Goal: Task Accomplishment & Management: Complete application form

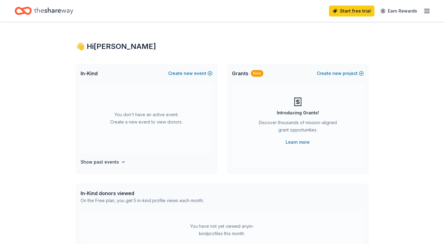
click at [295, 132] on div "Discover thousands of mission-aligned grant opportunities." at bounding box center [297, 127] width 83 height 17
click at [328, 72] on button "Create new project" at bounding box center [340, 73] width 47 height 7
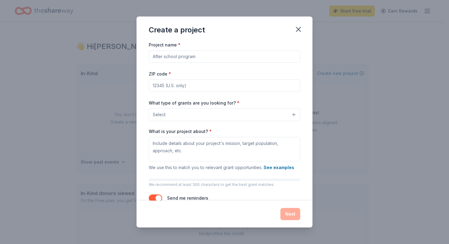
click at [195, 55] on input "Project name *" at bounding box center [224, 56] width 151 height 12
type input "The WayWesX17 10th Annual Give-Away"
click at [172, 88] on input "ZIP code *" at bounding box center [224, 85] width 151 height 12
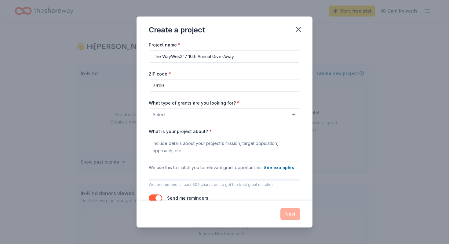
type input "76119"
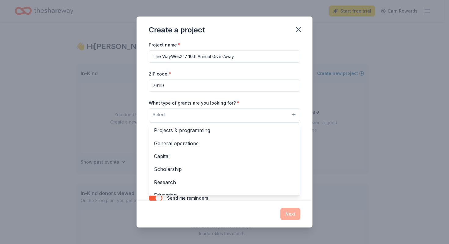
click at [158, 117] on span "Select" at bounding box center [159, 114] width 13 height 7
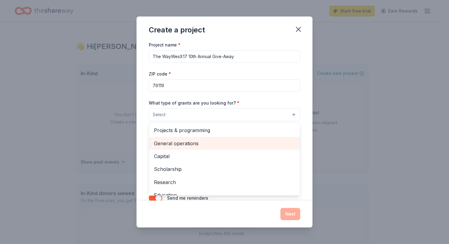
click at [264, 143] on span "General operations" at bounding box center [224, 143] width 141 height 8
click at [225, 145] on span "Capital" at bounding box center [224, 144] width 141 height 8
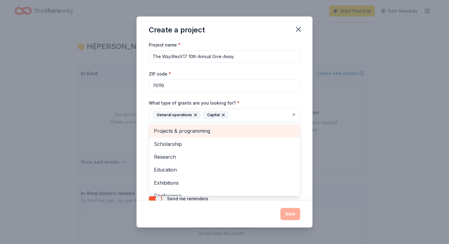
click at [250, 131] on span "Projects & programming" at bounding box center [224, 131] width 141 height 8
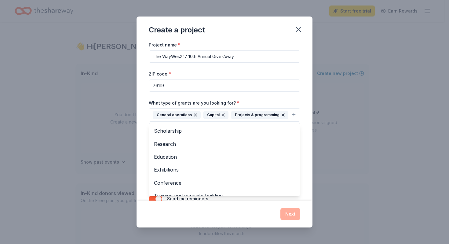
drag, startPoint x: 289, startPoint y: 155, endPoint x: 289, endPoint y: 192, distance: 36.6
click at [290, 192] on div "Scholarship Research Education Exhibitions Conference Training and capacity bui…" at bounding box center [224, 159] width 151 height 73
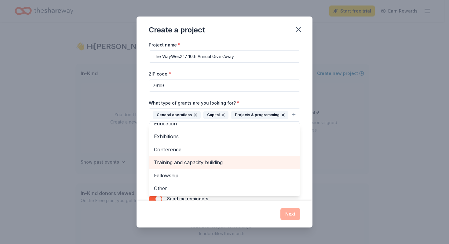
click at [229, 166] on span "Training and capacity building" at bounding box center [224, 162] width 141 height 8
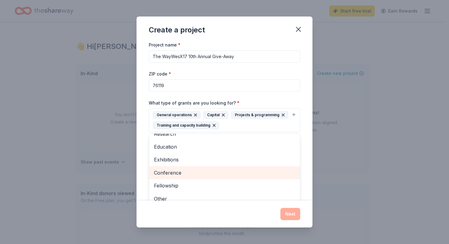
scroll to position [20, 0]
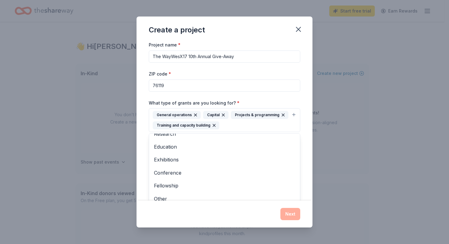
click at [369, 166] on div "Create a project Project name * The WayWesX17 10th Annual Give-Away ZIP code * …" at bounding box center [224, 122] width 449 height 244
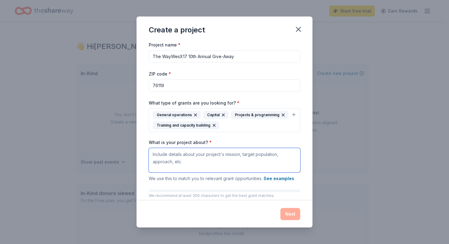
click at [195, 157] on textarea "What is your project about? *" at bounding box center [224, 160] width 151 height 24
paste textarea "As we prepare for our next legacy-rooted activation The WayWesX17 Homeless Proj…"
type textarea "As we prepare for our next legacy-rooted activation The WayWesX17 Homeless Proj…"
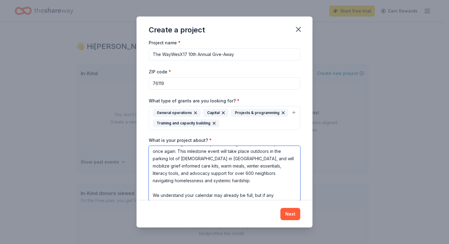
scroll to position [0, 0]
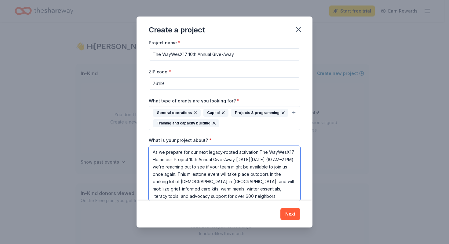
drag, startPoint x: 237, startPoint y: 187, endPoint x: 145, endPoint y: 128, distance: 109.9
click at [145, 128] on div "Project name * The WayWesX17 10th Annual Give-Away ZIP code * 76119 What type o…" at bounding box center [224, 120] width 176 height 159
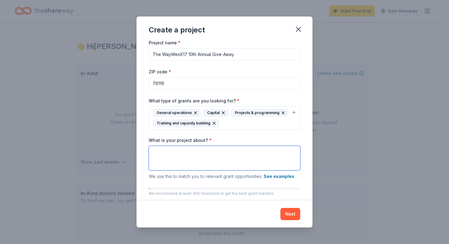
click at [221, 147] on textarea "What is your project about? *" at bounding box center [224, 158] width 151 height 24
paste textarea "[DATE][DATE] (10 AM–2 PM), WWX17 will host our 10th Annual Give-Away—an indepen…"
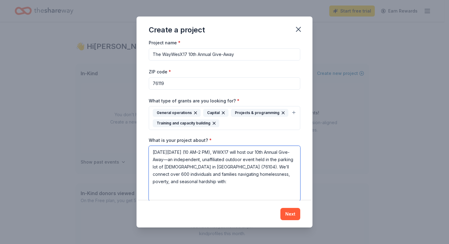
scroll to position [138, 0]
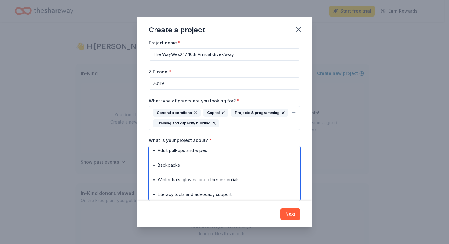
type textarea "[DATE][DATE] (10 AM–2 PM), WWX17 will host our 10th Annual Give-Away—an indepen…"
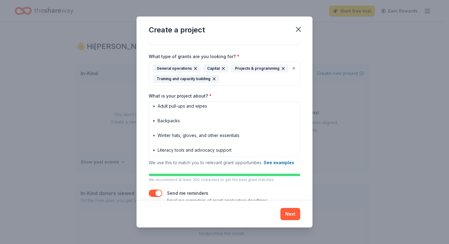
scroll to position [60, 0]
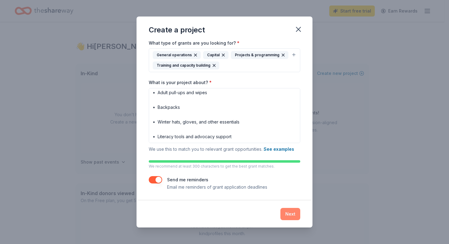
click at [292, 215] on button "Next" at bounding box center [290, 214] width 20 height 12
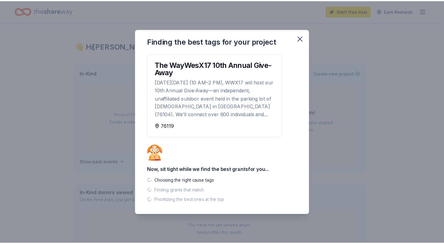
scroll to position [0, 0]
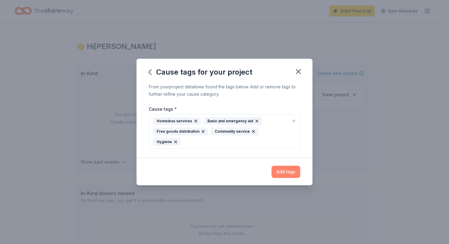
click at [285, 167] on button "Add tags" at bounding box center [285, 171] width 29 height 12
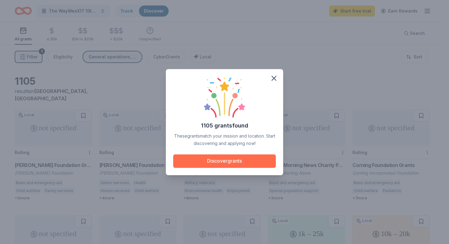
click at [245, 161] on button "Discover grants" at bounding box center [224, 160] width 103 height 13
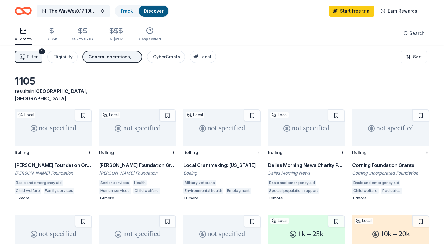
click at [64, 161] on div "[PERSON_NAME] Foundation Grant" at bounding box center [53, 164] width 77 height 7
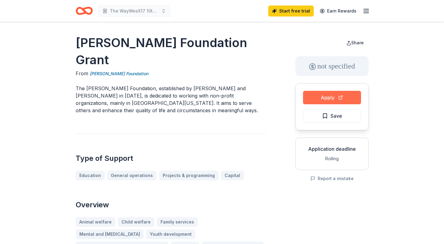
click at [324, 98] on button "Apply" at bounding box center [332, 97] width 58 height 13
